Goal: Task Accomplishment & Management: Manage account settings

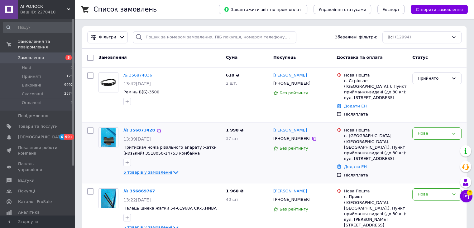
click at [163, 170] on span "6 товарів у замовленні" at bounding box center [148, 172] width 49 height 5
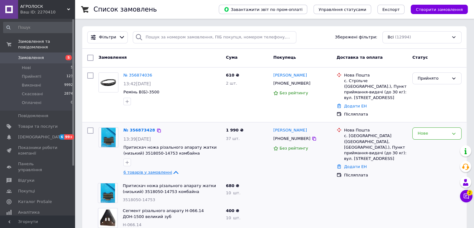
click at [156, 170] on span "6 товарів у замовленні" at bounding box center [148, 172] width 49 height 5
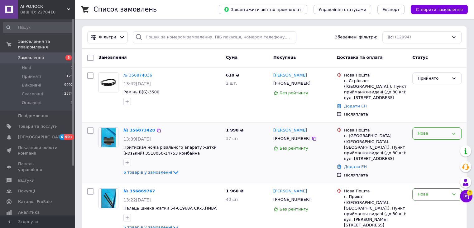
click at [450, 127] on div "Нове" at bounding box center [437, 133] width 49 height 12
click at [428, 141] on li "Прийнято" at bounding box center [437, 147] width 49 height 12
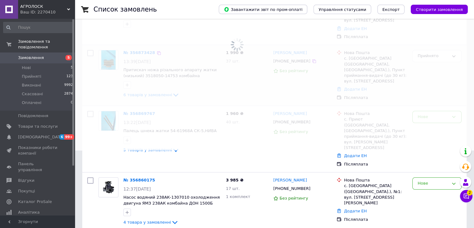
scroll to position [94, 0]
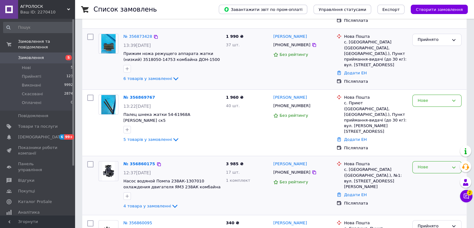
click at [428, 164] on div "Нове" at bounding box center [433, 167] width 31 height 7
click at [434, 174] on li "Прийнято" at bounding box center [437, 180] width 49 height 12
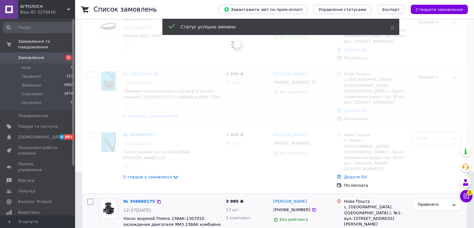
scroll to position [0, 0]
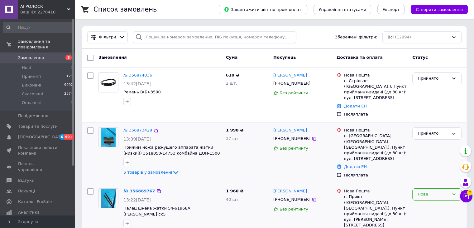
click at [431, 191] on div "Нове" at bounding box center [433, 194] width 31 height 7
click at [429, 202] on li "Прийнято" at bounding box center [437, 208] width 49 height 12
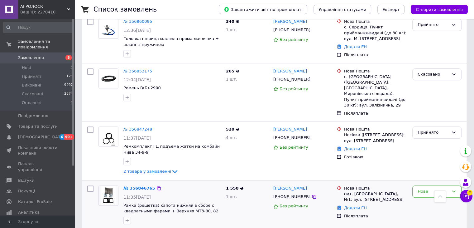
scroll to position [343, 0]
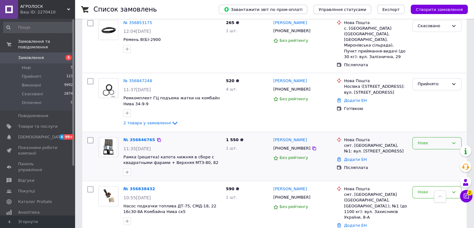
click at [438, 140] on div "Нове" at bounding box center [433, 143] width 31 height 7
click at [430, 162] on li "Виконано" at bounding box center [437, 168] width 49 height 12
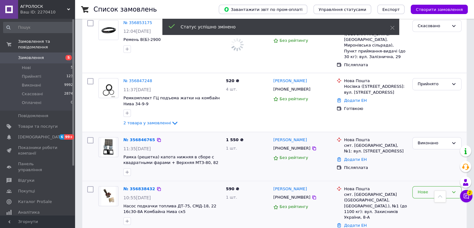
click at [430, 189] on div "Нове" at bounding box center [433, 192] width 31 height 7
click at [424, 199] on li "Прийнято" at bounding box center [437, 205] width 49 height 12
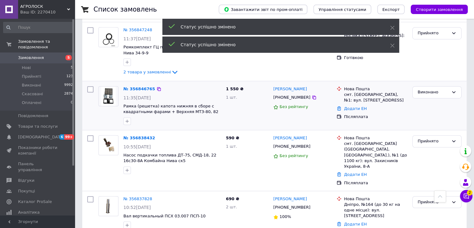
scroll to position [437, 0]
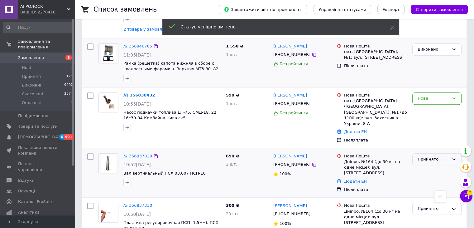
click at [433, 156] on div "Прийнято" at bounding box center [433, 159] width 31 height 7
click at [435, 166] on li "Виконано" at bounding box center [437, 172] width 49 height 12
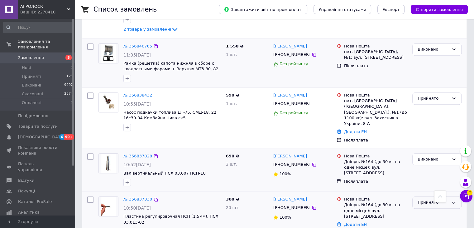
click at [427, 199] on div "Прийнято" at bounding box center [433, 202] width 31 height 7
click at [425, 210] on li "Виконано" at bounding box center [437, 216] width 49 height 12
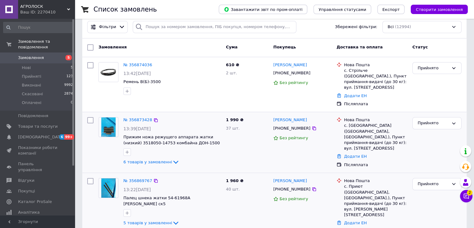
scroll to position [0, 0]
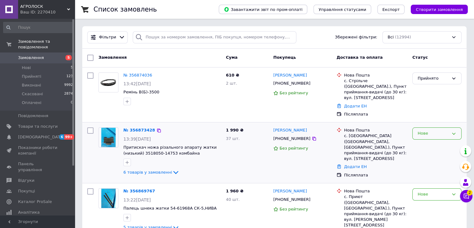
click at [432, 131] on div "Нове" at bounding box center [437, 133] width 49 height 12
click at [428, 141] on li "Прийнято" at bounding box center [437, 147] width 49 height 12
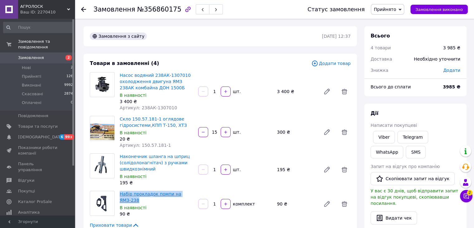
drag, startPoint x: 117, startPoint y: 194, endPoint x: 192, endPoint y: 194, distance: 74.9
click at [192, 194] on div "Набір прокладок помпи на ЯМЗ-238 В наявності 90 ₴" at bounding box center [156, 203] width 79 height 29
copy link "Набір прокладок помпи на ЯМЗ-238"
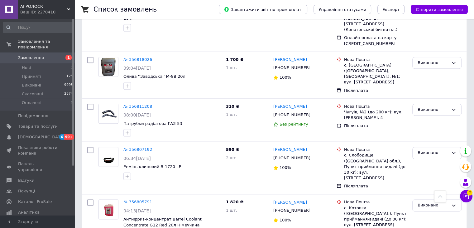
scroll to position [780, 0]
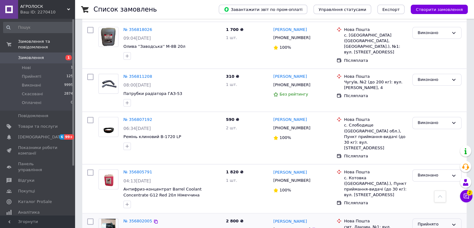
click at [435, 221] on div "Прийнято" at bounding box center [433, 224] width 31 height 7
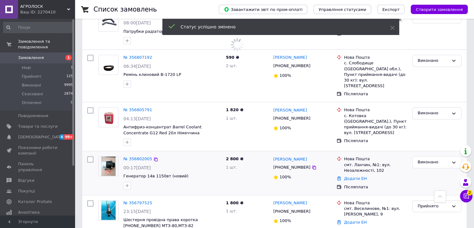
scroll to position [842, 0]
click at [428, 202] on div "Прийнято" at bounding box center [433, 205] width 31 height 7
click at [432, 213] on li "Виконано" at bounding box center [437, 219] width 49 height 12
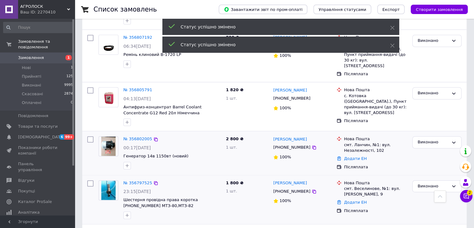
scroll to position [905, 0]
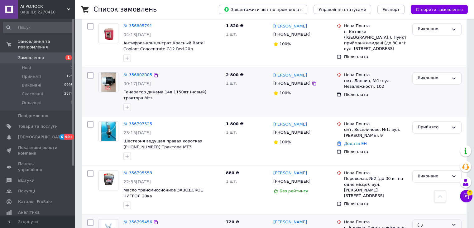
scroll to position [936, 0]
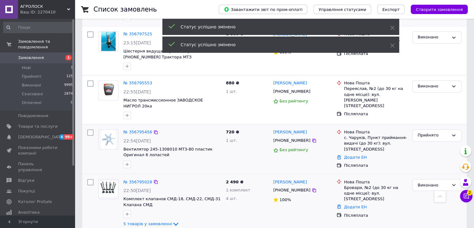
scroll to position [1029, 0]
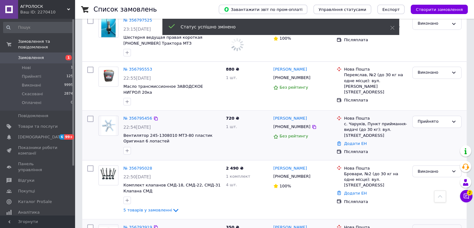
click at [424, 227] on div "Прийнято" at bounding box center [433, 230] width 31 height 7
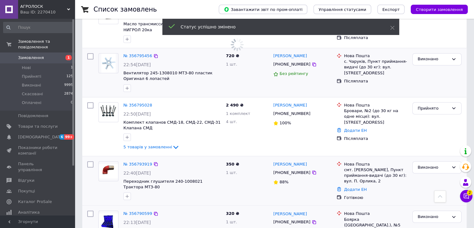
scroll to position [1123, 0]
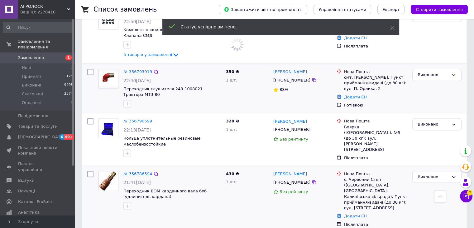
scroll to position [1185, 0]
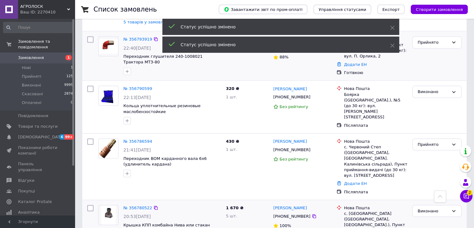
scroll to position [1217, 0]
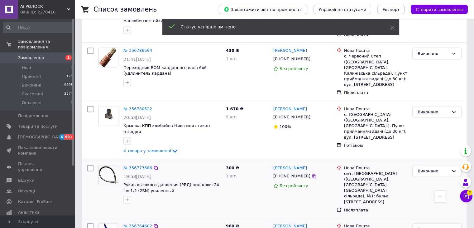
scroll to position [1340, 0]
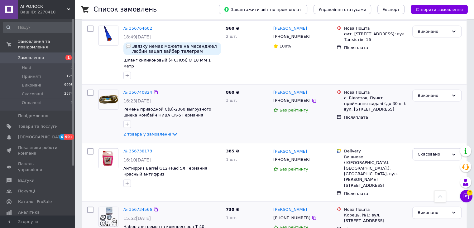
scroll to position [1528, 0]
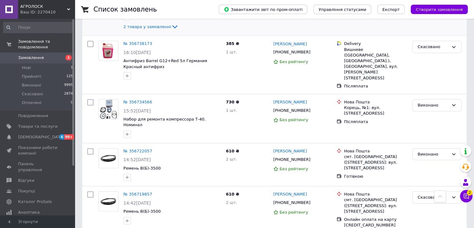
scroll to position [1621, 0]
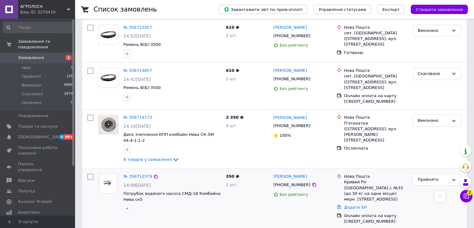
scroll to position [1777, 0]
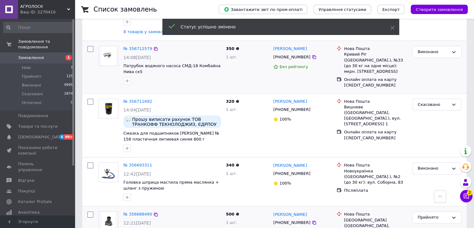
scroll to position [1865, 0]
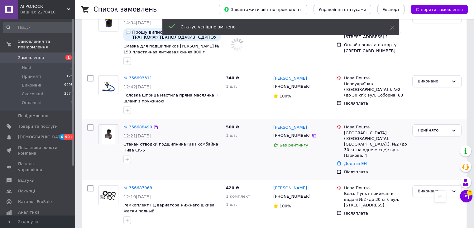
scroll to position [1958, 0]
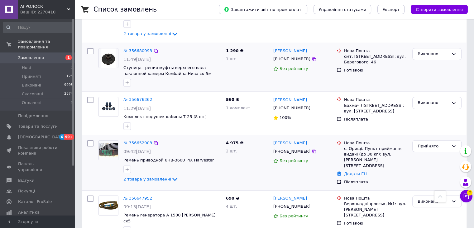
scroll to position [2239, 0]
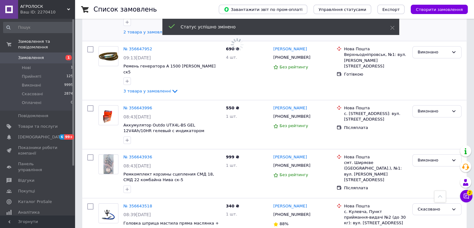
scroll to position [2332, 0]
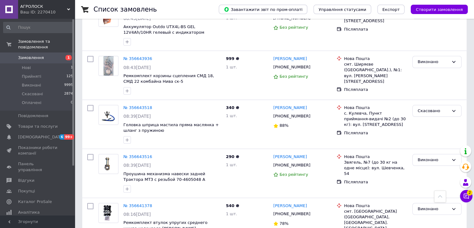
scroll to position [2395, 0]
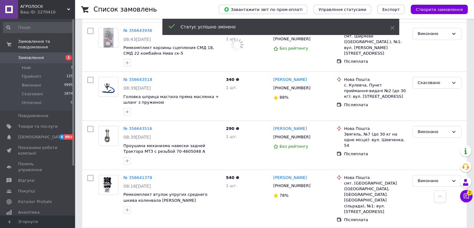
scroll to position [2457, 0]
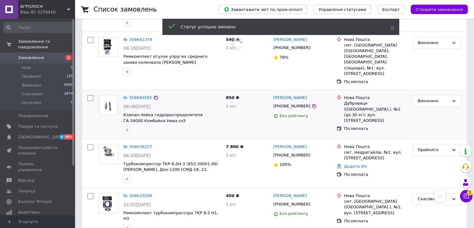
scroll to position [2613, 0]
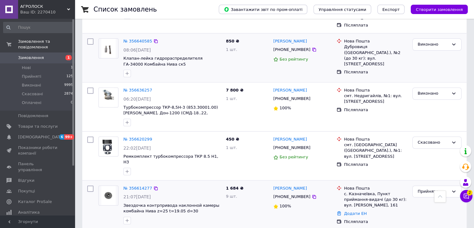
scroll to position [2707, 0]
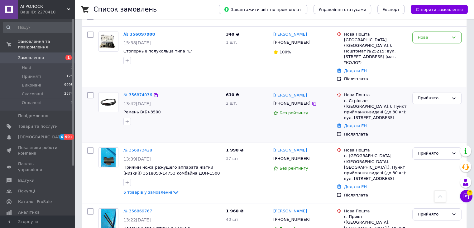
scroll to position [0, 0]
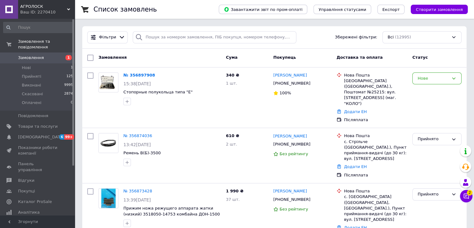
click at [27, 55] on span "Замовлення" at bounding box center [31, 58] width 26 height 6
